Goal: Information Seeking & Learning: Learn about a topic

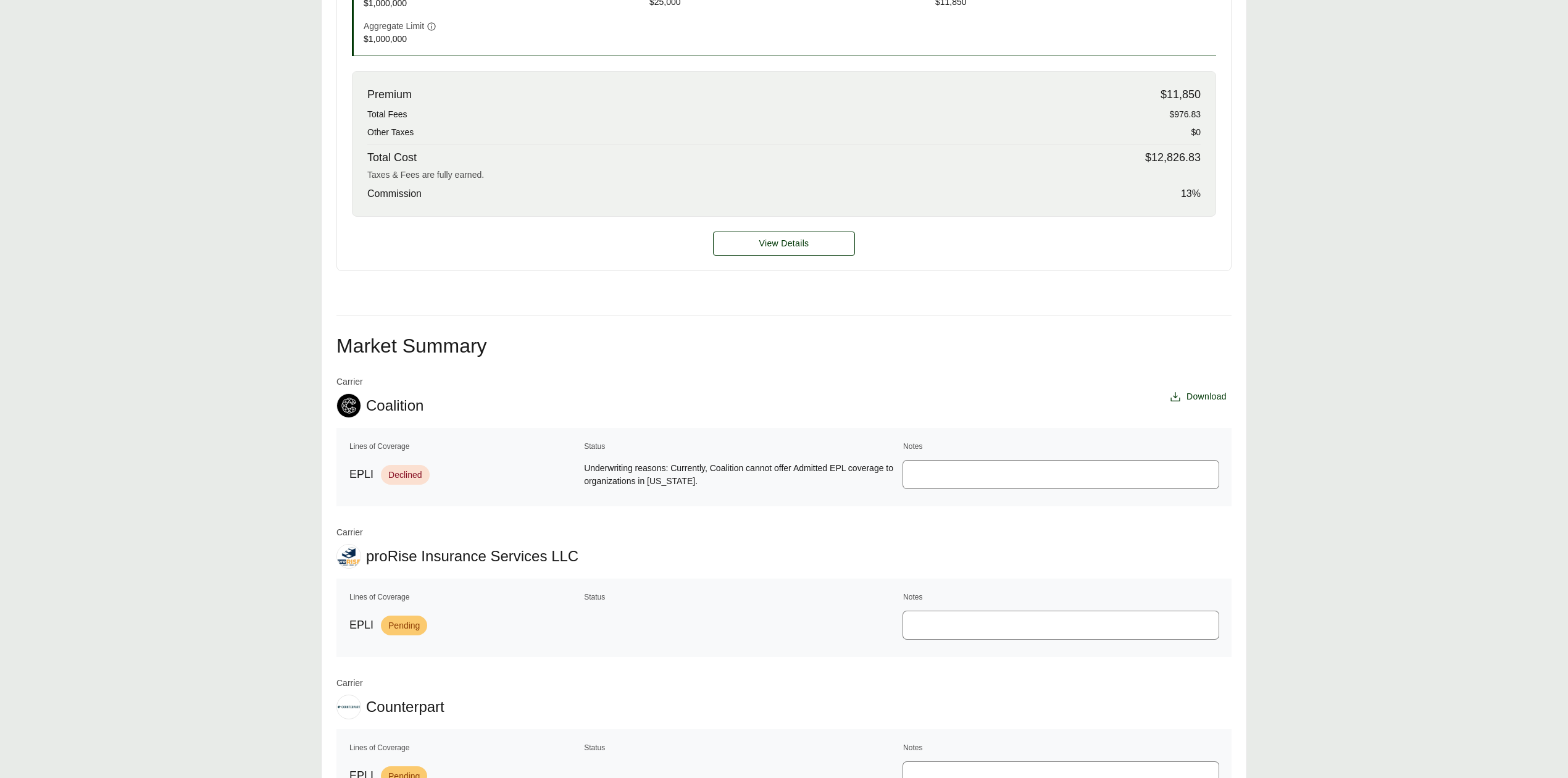
scroll to position [576, 0]
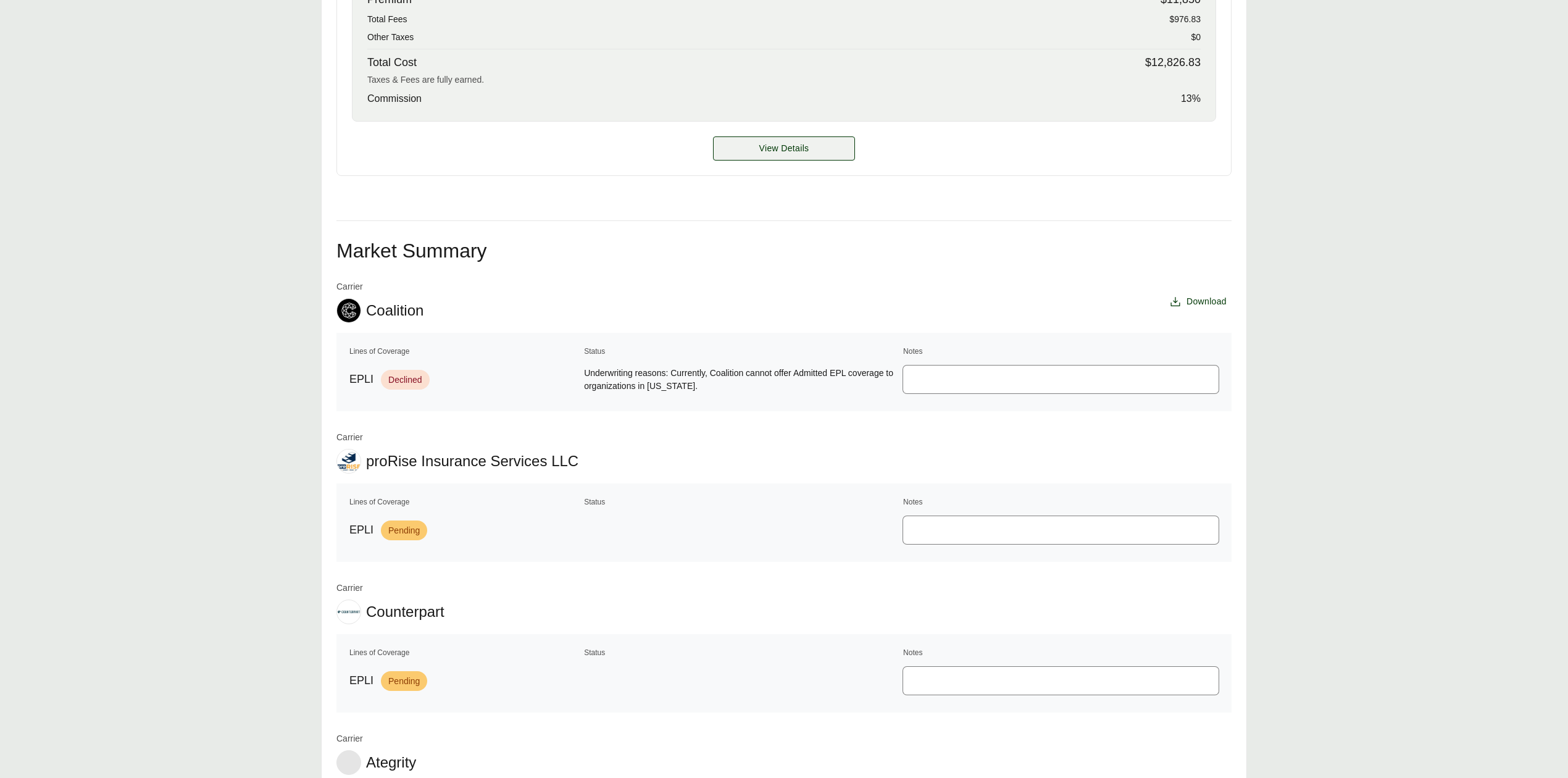
click at [761, 149] on span "View Details" at bounding box center [785, 149] width 50 height 13
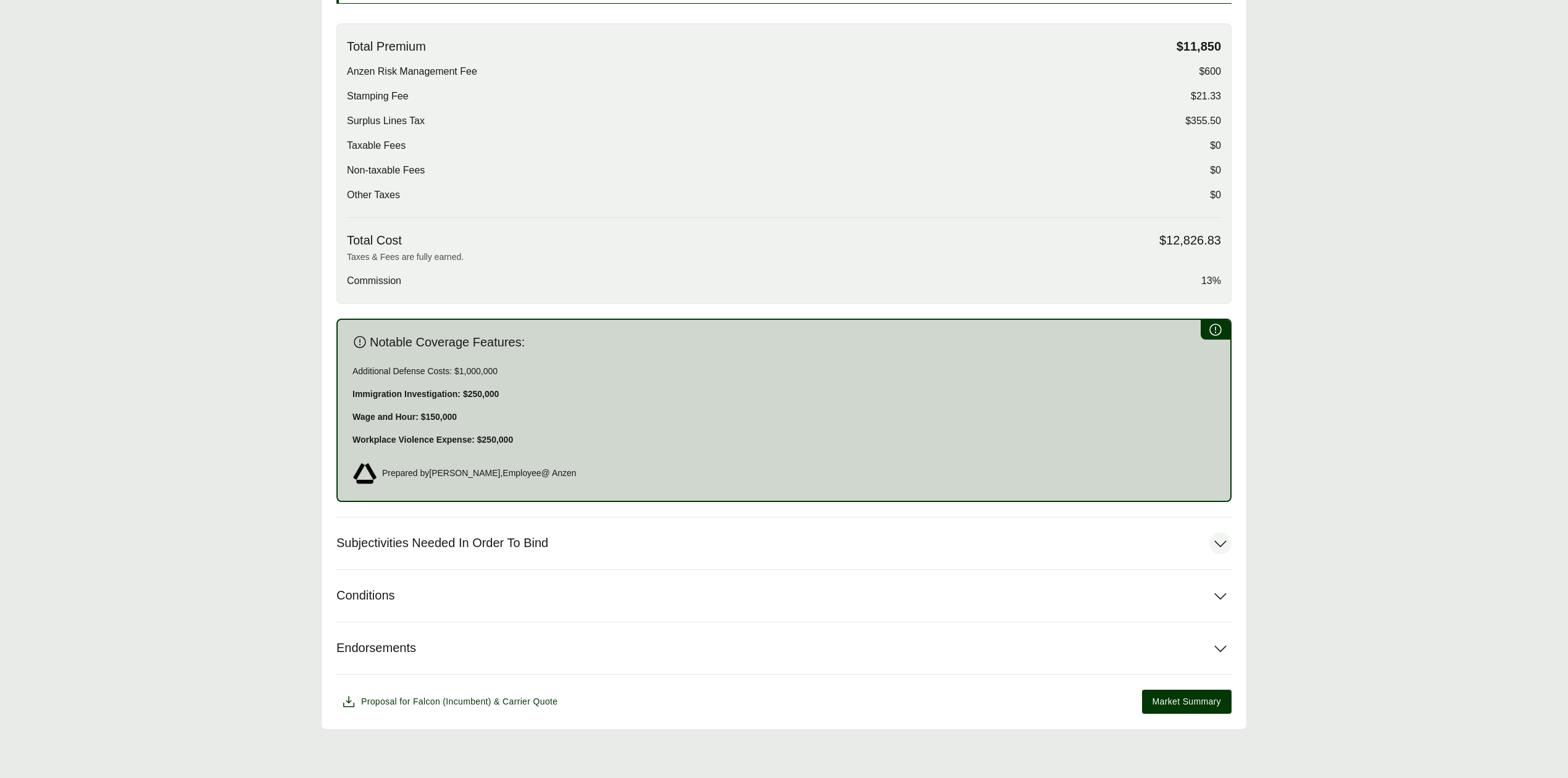
scroll to position [398, 0]
click at [495, 547] on span "Subjectivities Needed In Order To Bind" at bounding box center [442, 542] width 212 height 16
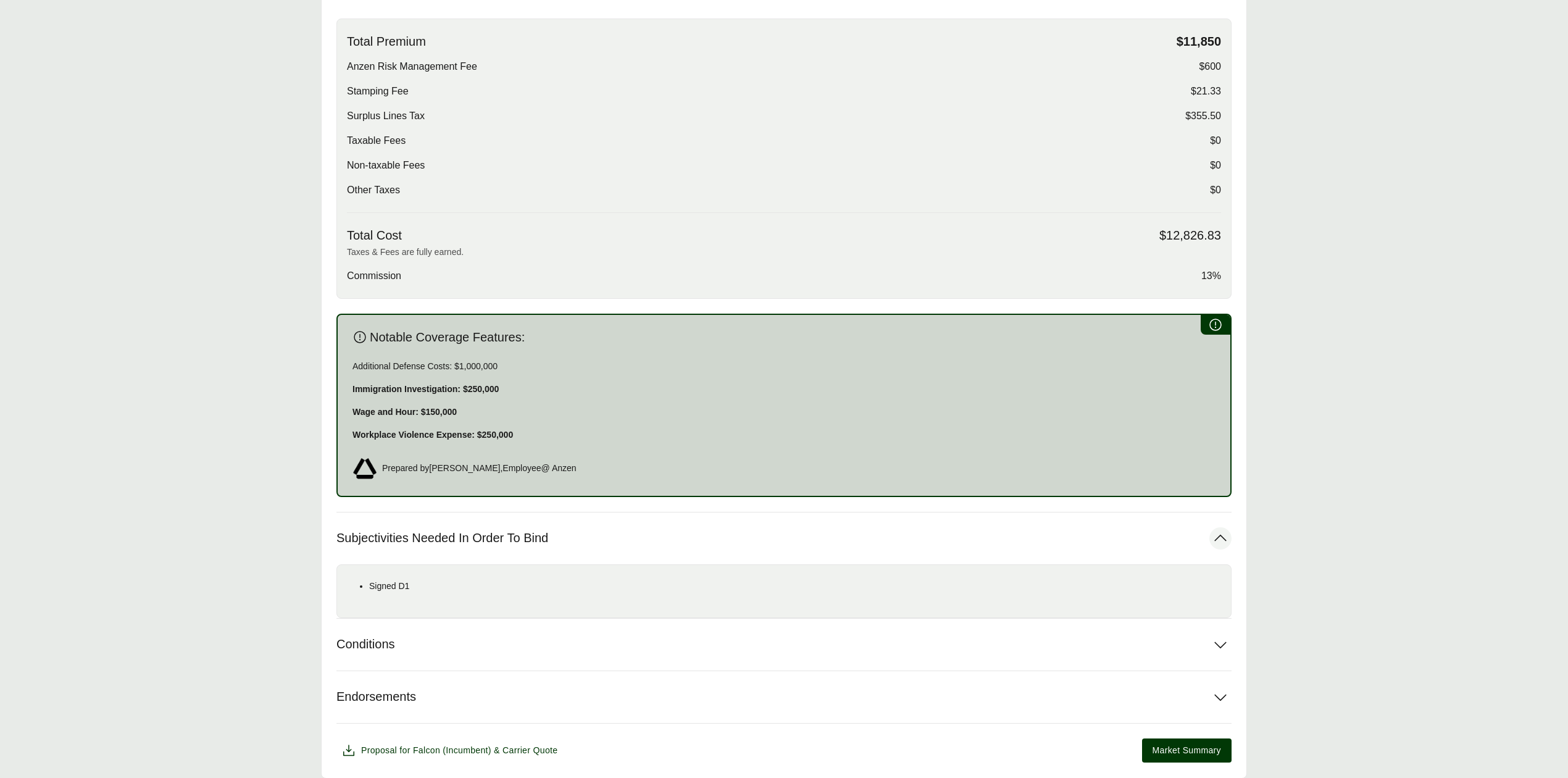
scroll to position [401, 0]
click at [366, 395] on p "Immigration Investigation: $250,000" at bounding box center [783, 389] width 863 height 13
drag, startPoint x: 352, startPoint y: 391, endPoint x: 537, endPoint y: 431, distance: 189.3
click at [537, 431] on div "Additional Defense Costs: $1,000,000 Immigration Investigation: $250,000 Wage a…" at bounding box center [783, 400] width 863 height 81
copy div "Immigration Investigation: $250,000 Wage and Hour: $150,000 Workplace Violence …"
